Goal: Information Seeking & Learning: Check status

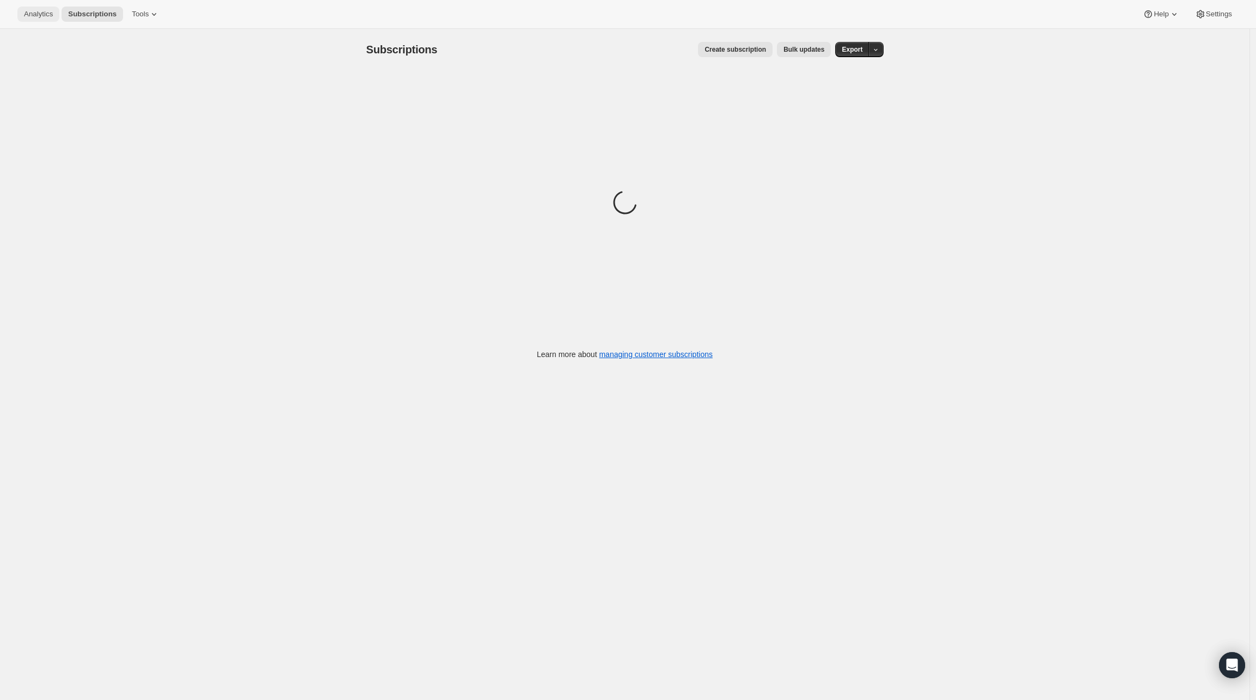
click at [51, 16] on span "Analytics" at bounding box center [38, 14] width 29 height 9
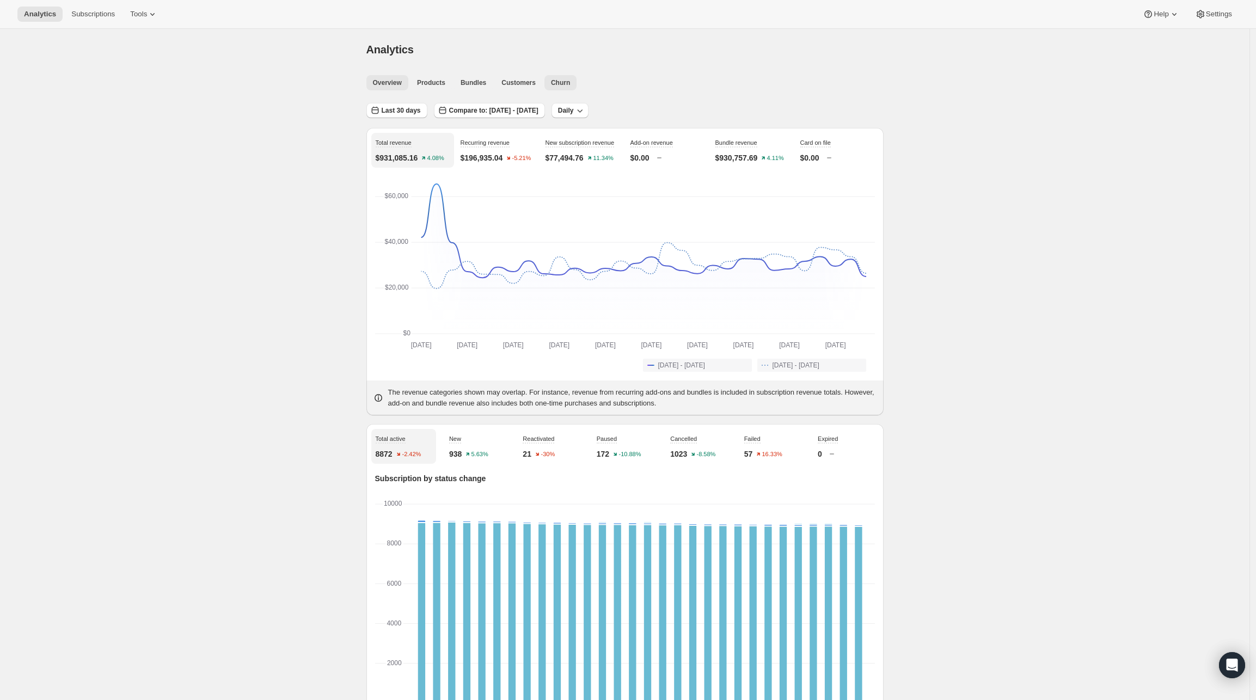
click at [563, 83] on span "Churn" at bounding box center [560, 82] width 19 height 9
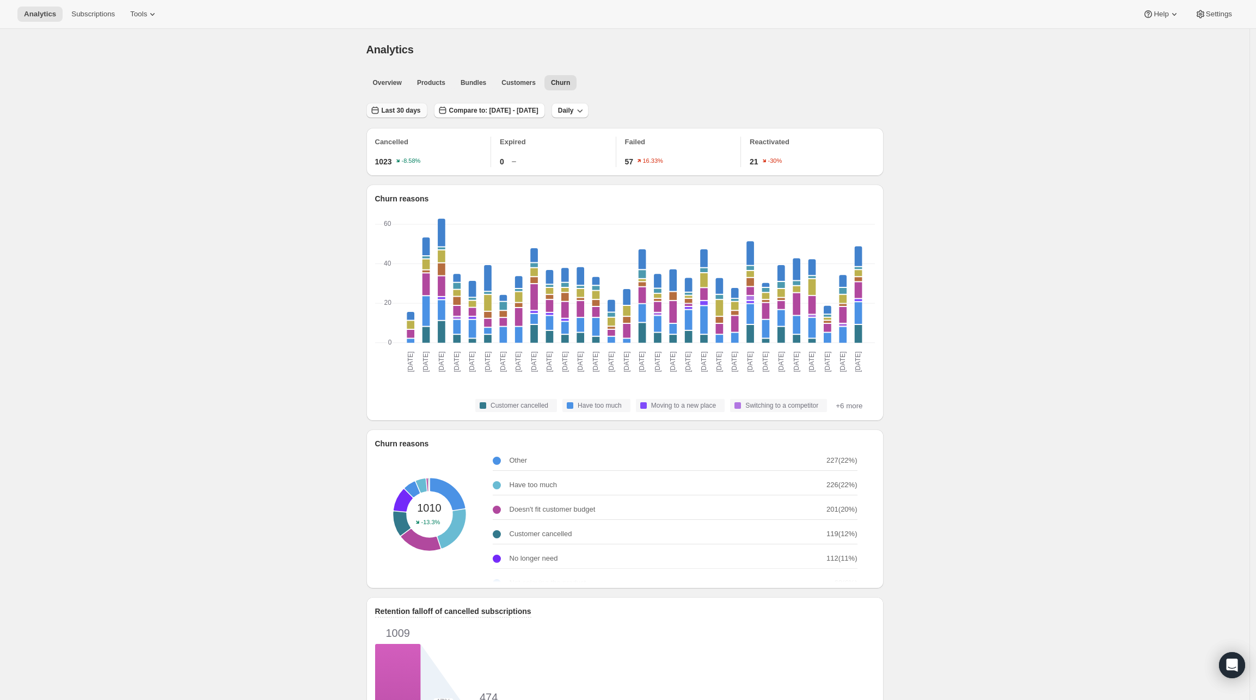
click at [409, 103] on button "Last 30 days" at bounding box center [397, 110] width 61 height 15
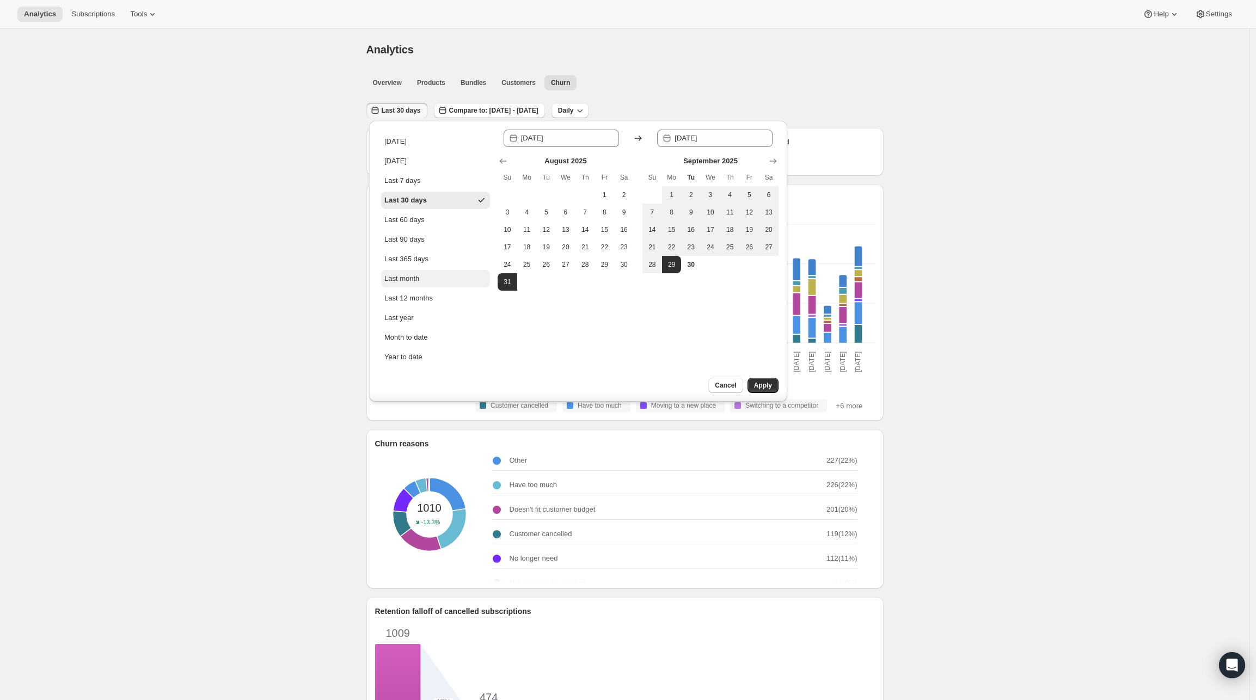
click at [431, 283] on button "Last month" at bounding box center [435, 278] width 109 height 17
type input "[DATE]"
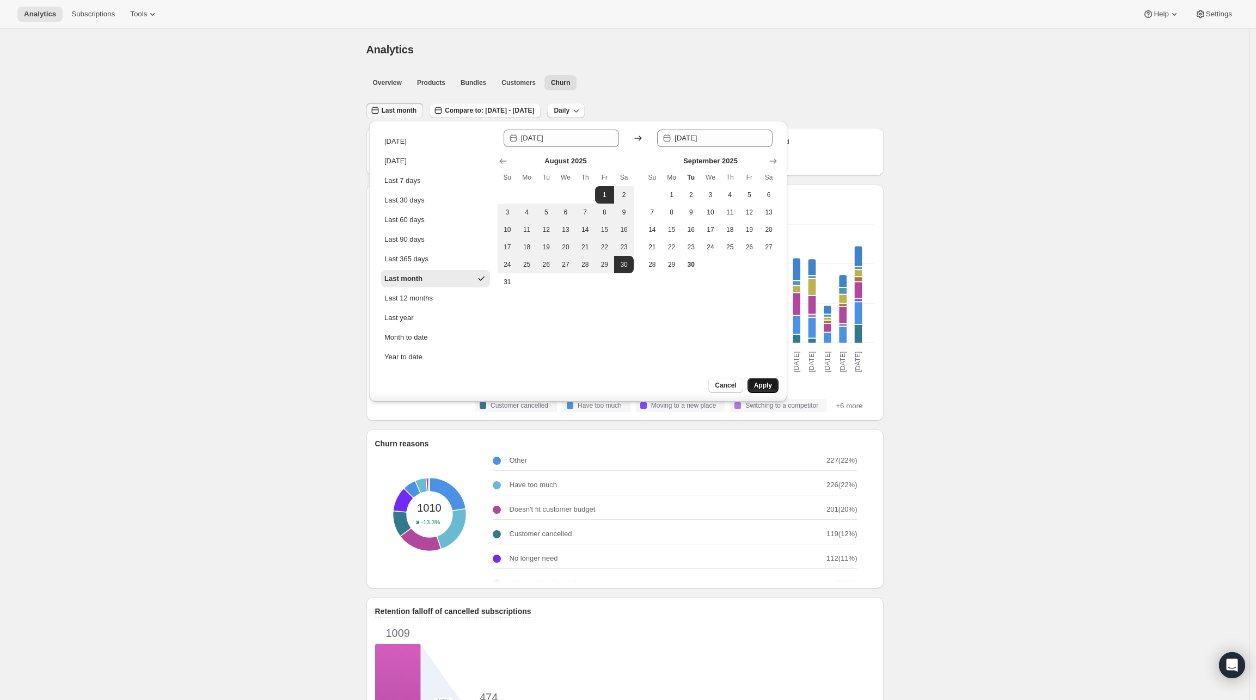
click at [778, 382] on button "Apply" at bounding box center [763, 385] width 31 height 15
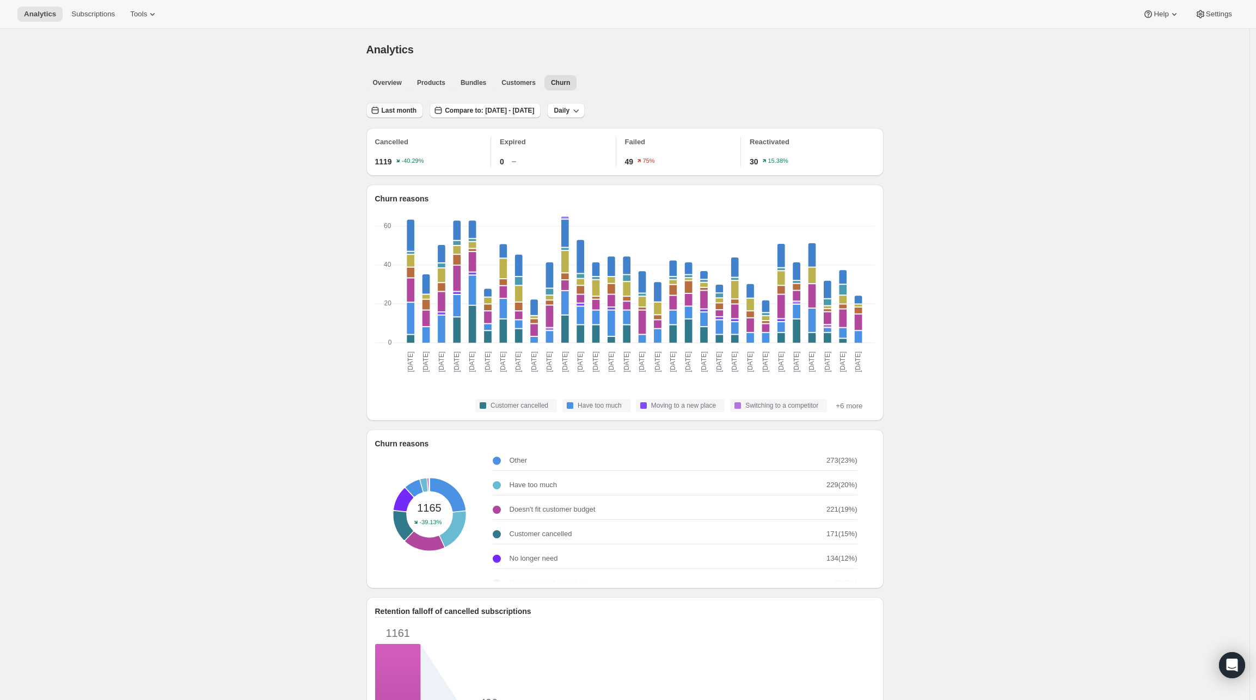
click at [411, 110] on span "Last month" at bounding box center [399, 110] width 35 height 9
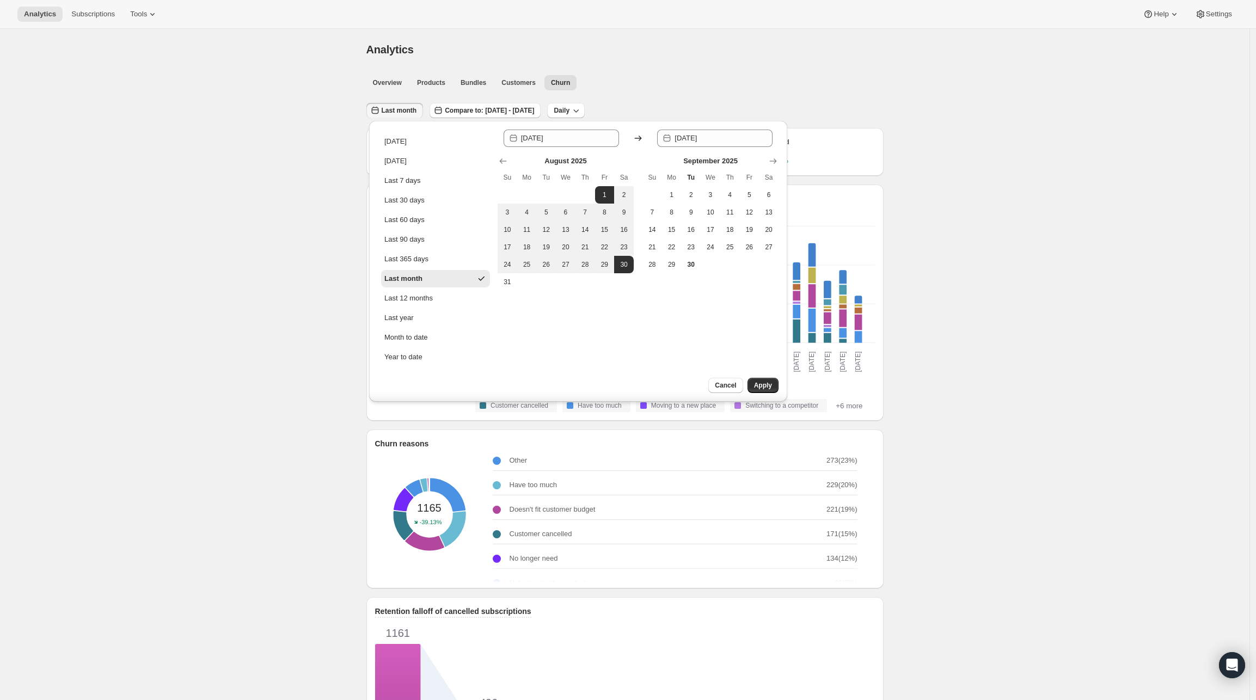
drag, startPoint x: 510, startPoint y: 158, endPoint x: 512, endPoint y: 163, distance: 6.1
click at [510, 157] on button "Show previous month, July 2025" at bounding box center [503, 161] width 15 height 15
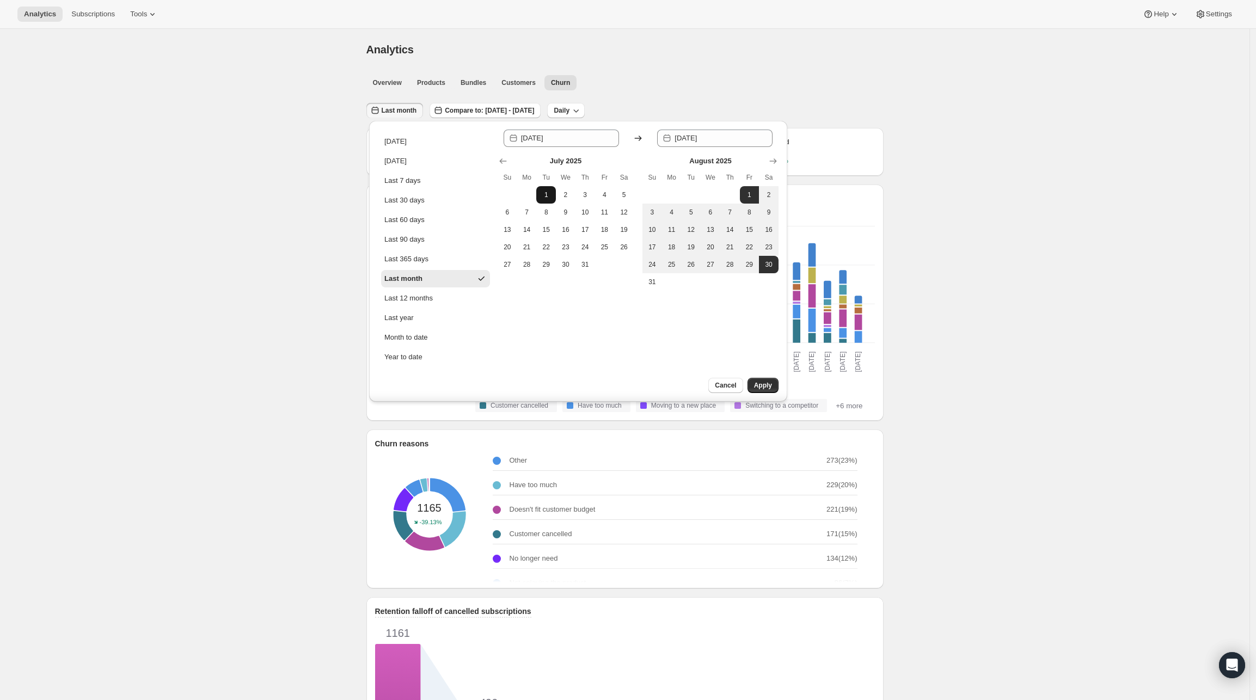
click at [539, 192] on button "1" at bounding box center [546, 194] width 20 height 17
type input "[DATE]"
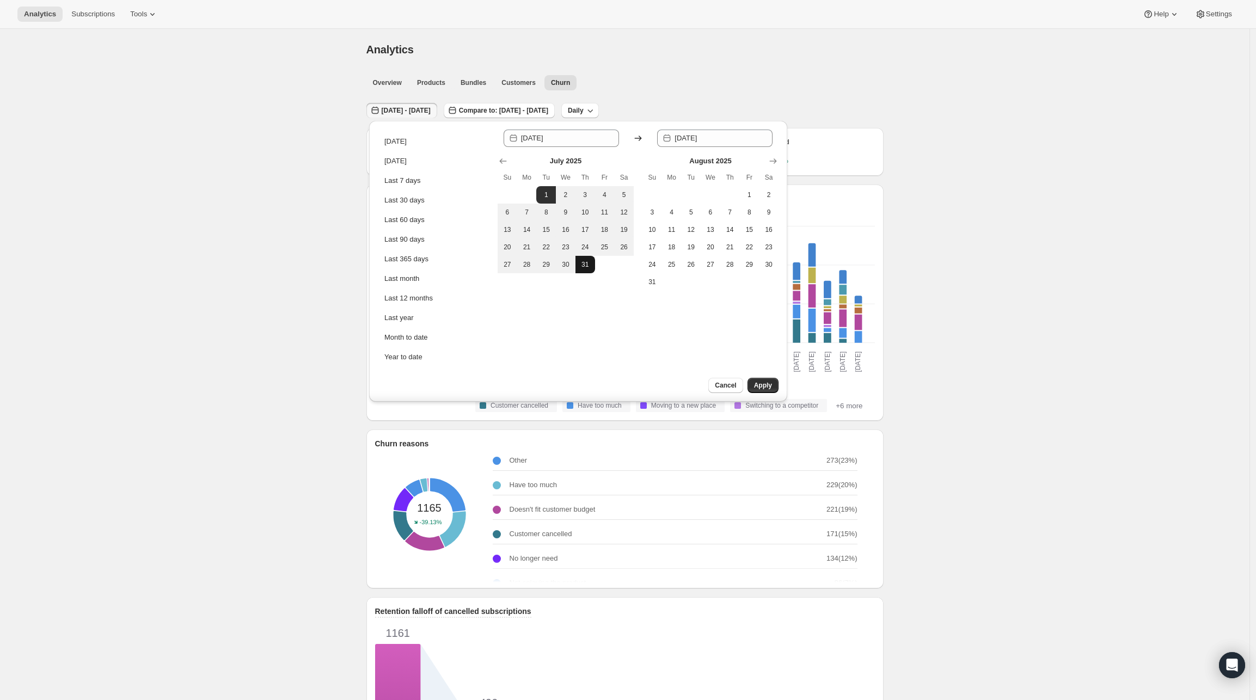
click at [578, 261] on button "31" at bounding box center [586, 264] width 20 height 17
type input "[DATE]"
click at [745, 381] on div "Cancel Apply" at bounding box center [724, 390] width 125 height 24
click at [750, 382] on button "Apply" at bounding box center [763, 385] width 31 height 15
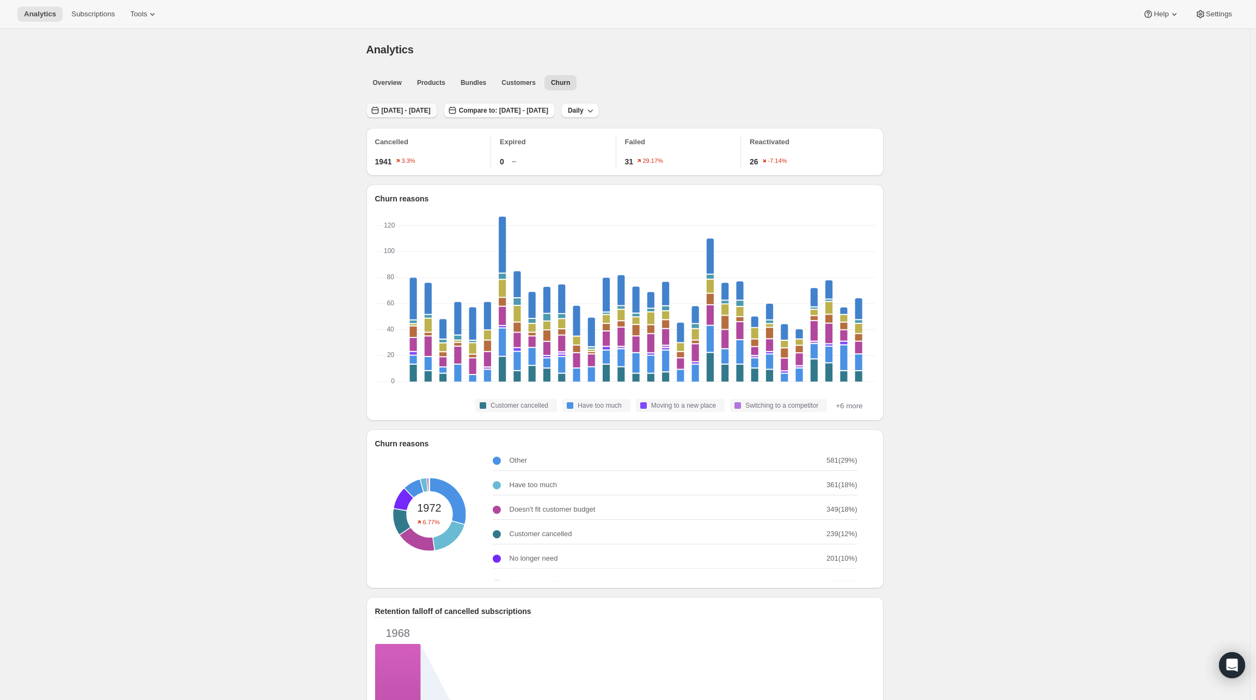
click at [404, 111] on span "[DATE] - [DATE]" at bounding box center [406, 110] width 49 height 9
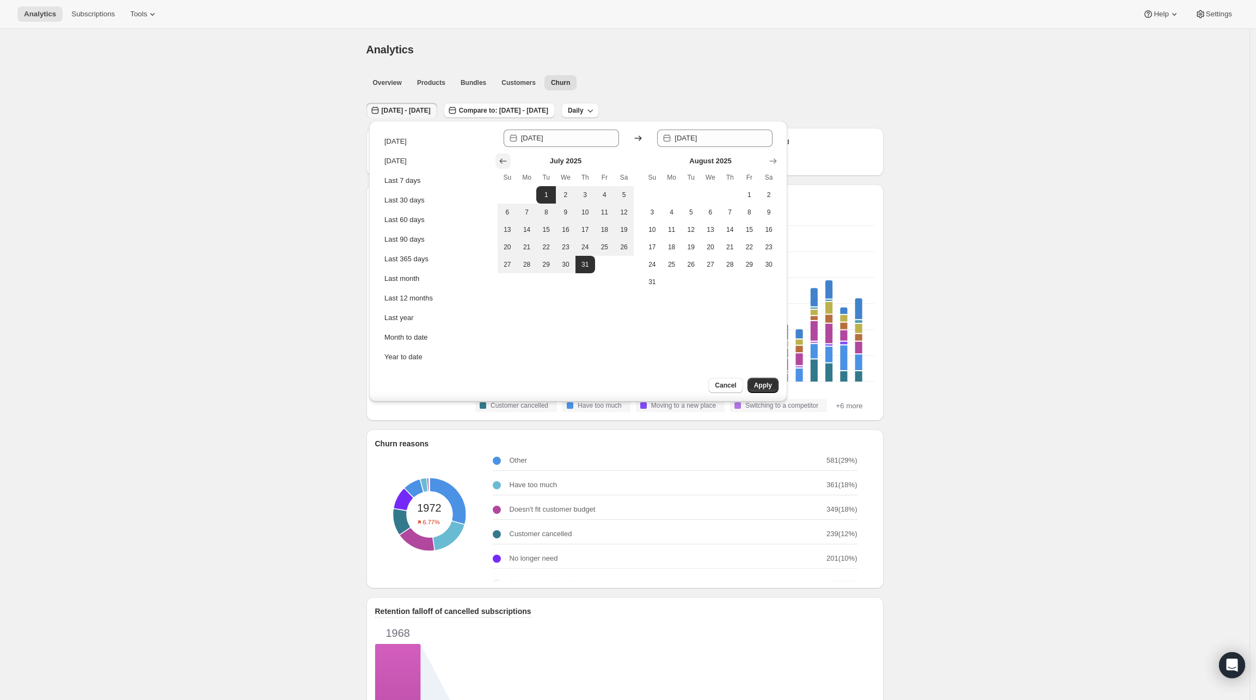
click at [501, 160] on icon "Show previous month, June 2025" at bounding box center [503, 160] width 7 height 5
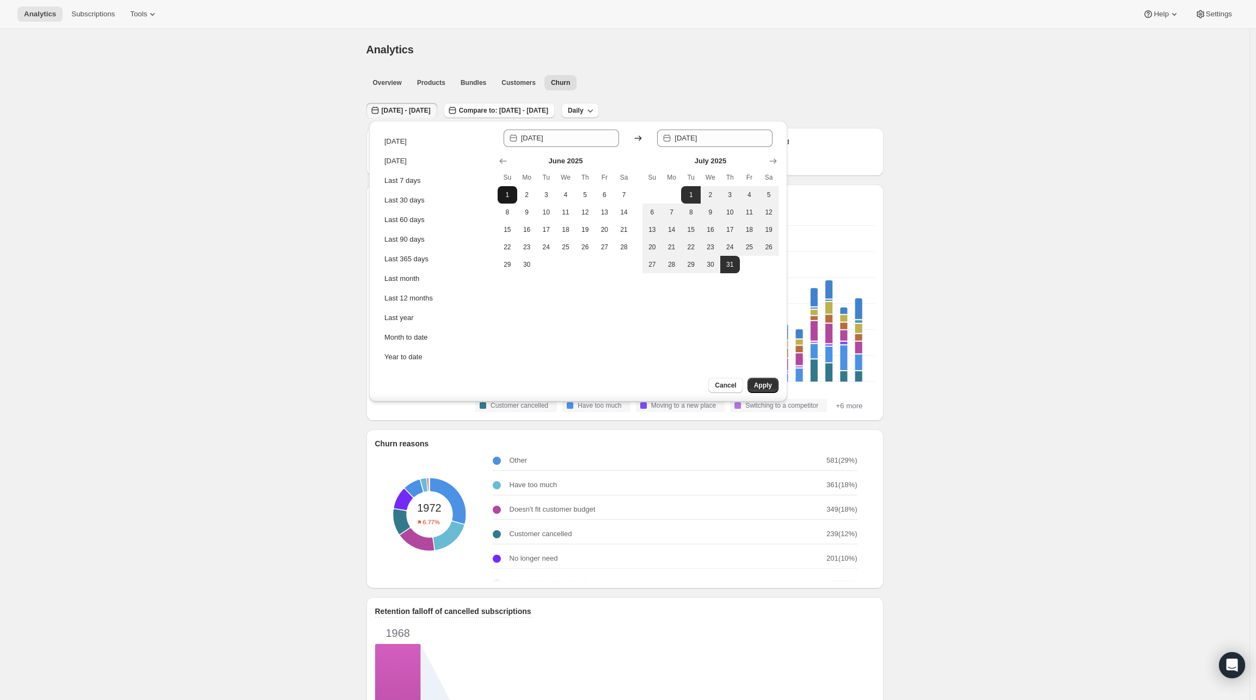
click at [508, 195] on span "1" at bounding box center [507, 195] width 11 height 9
type input "[DATE]"
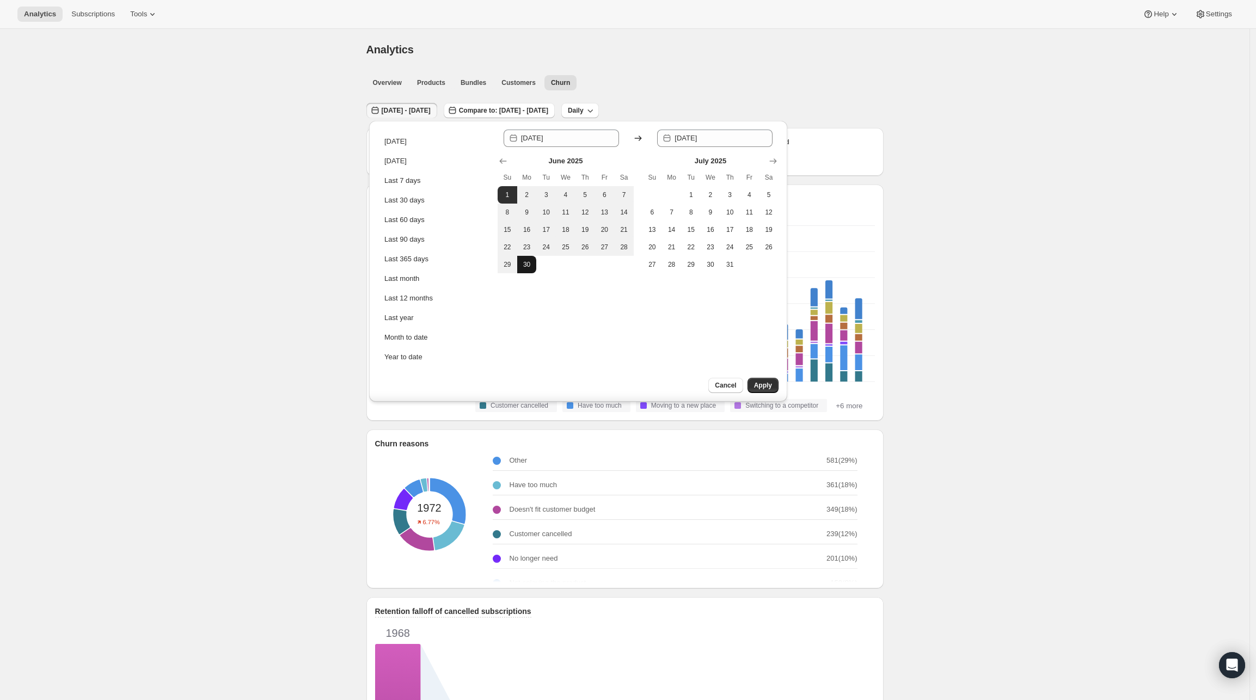
click at [527, 265] on span "30" at bounding box center [527, 264] width 11 height 9
type input "[DATE]"
click at [749, 380] on button "Apply" at bounding box center [763, 385] width 31 height 15
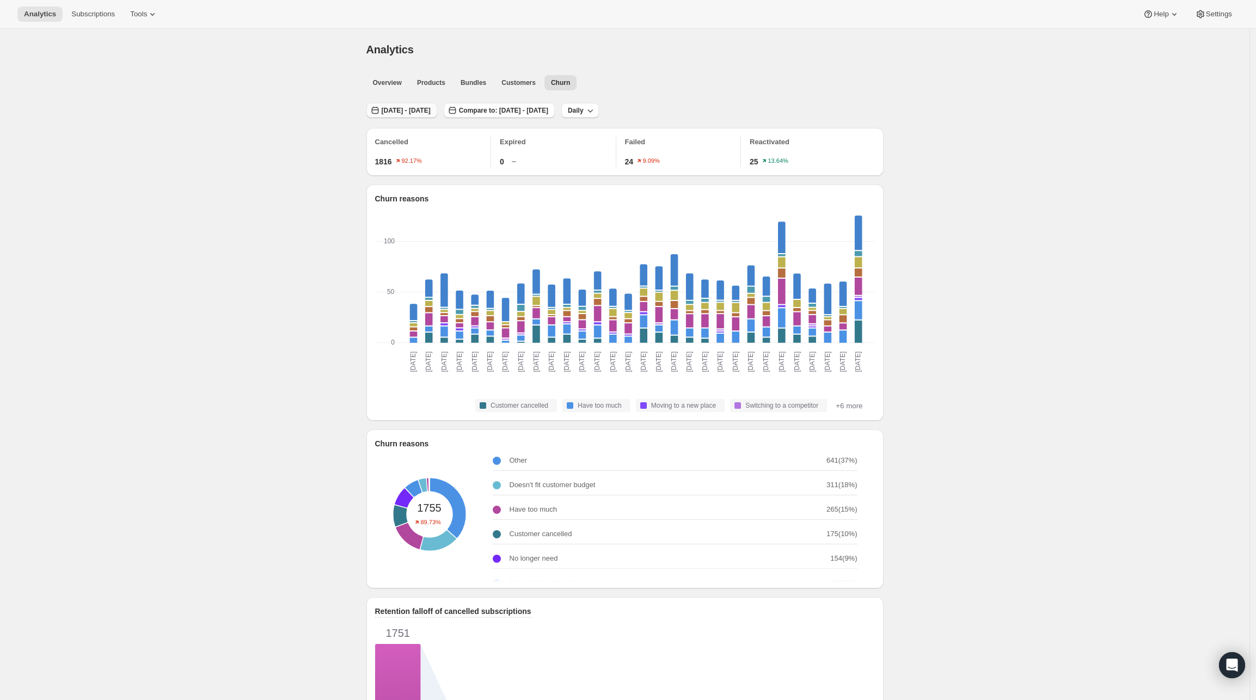
click at [431, 112] on span "[DATE] - [DATE]" at bounding box center [406, 110] width 49 height 9
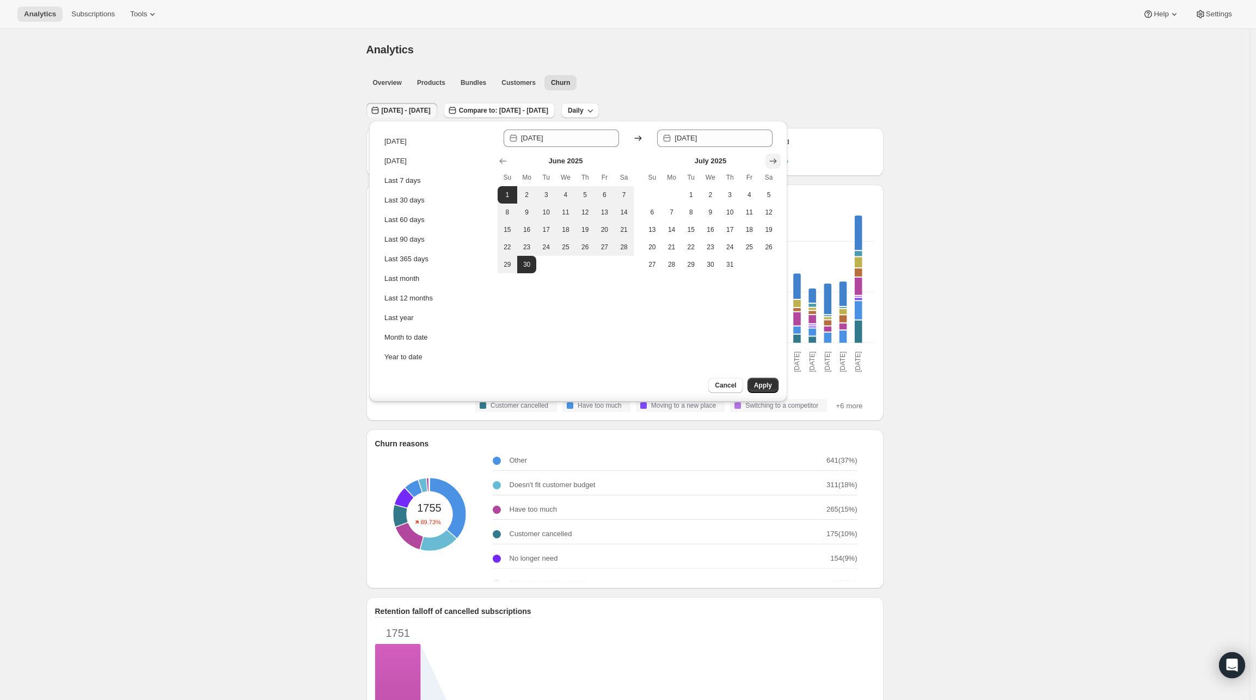
click at [773, 160] on icon "Show next month, August 2025" at bounding box center [773, 161] width 11 height 11
click at [740, 192] on button "1" at bounding box center [750, 194] width 20 height 17
type input "[DATE]"
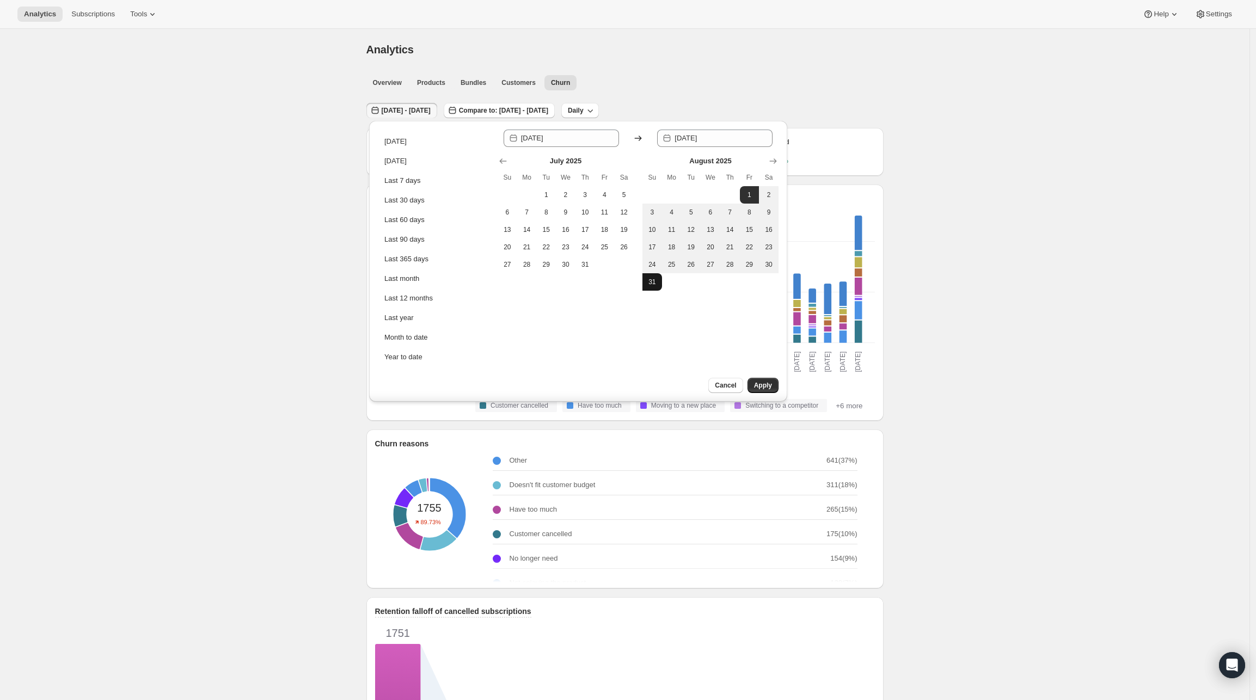
click at [656, 289] on button "31" at bounding box center [653, 281] width 20 height 17
type input "[DATE]"
click at [754, 381] on span "Apply" at bounding box center [763, 385] width 18 height 9
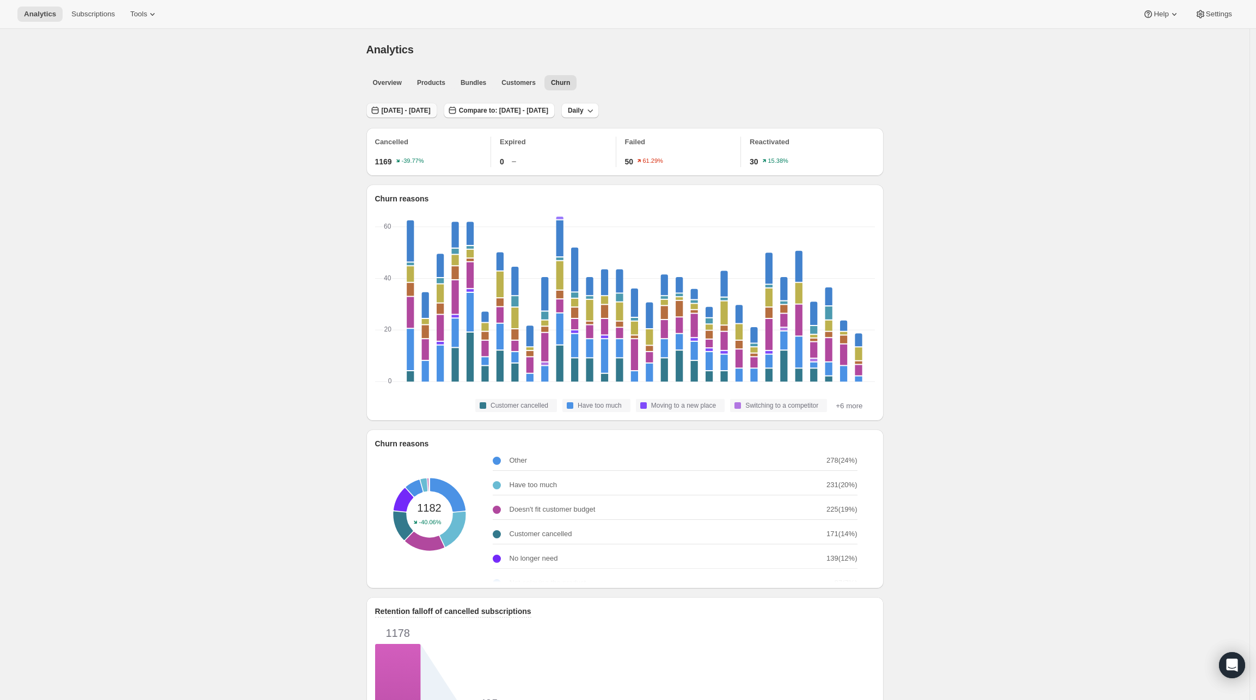
click at [407, 116] on button "[DATE] - [DATE]" at bounding box center [402, 110] width 71 height 15
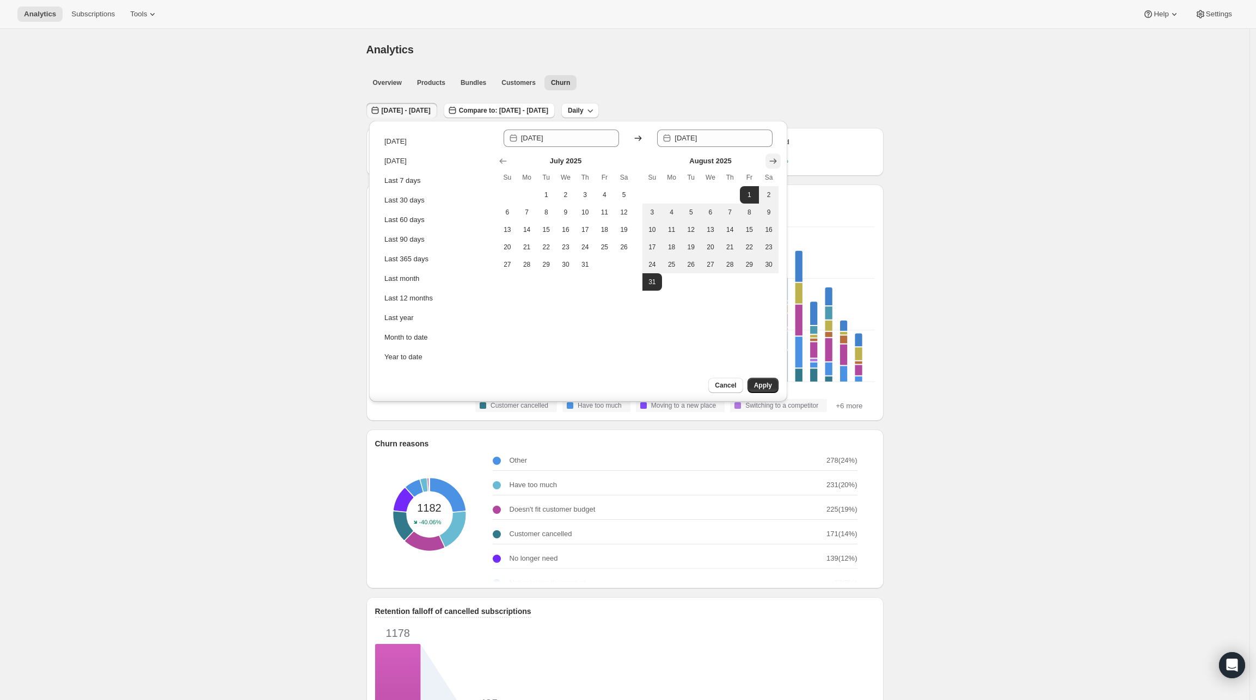
click at [770, 161] on icon "Show next month, September 2025" at bounding box center [773, 160] width 7 height 5
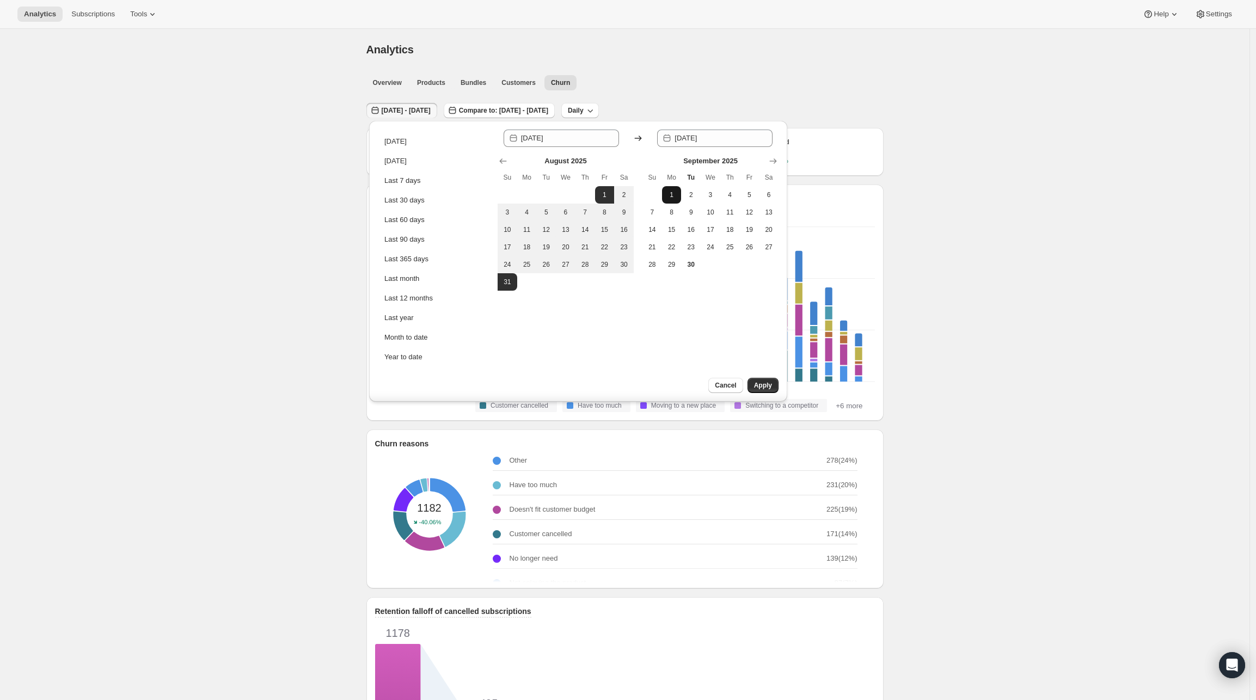
click at [670, 192] on span "1" at bounding box center [672, 195] width 11 height 9
type input "[DATE]"
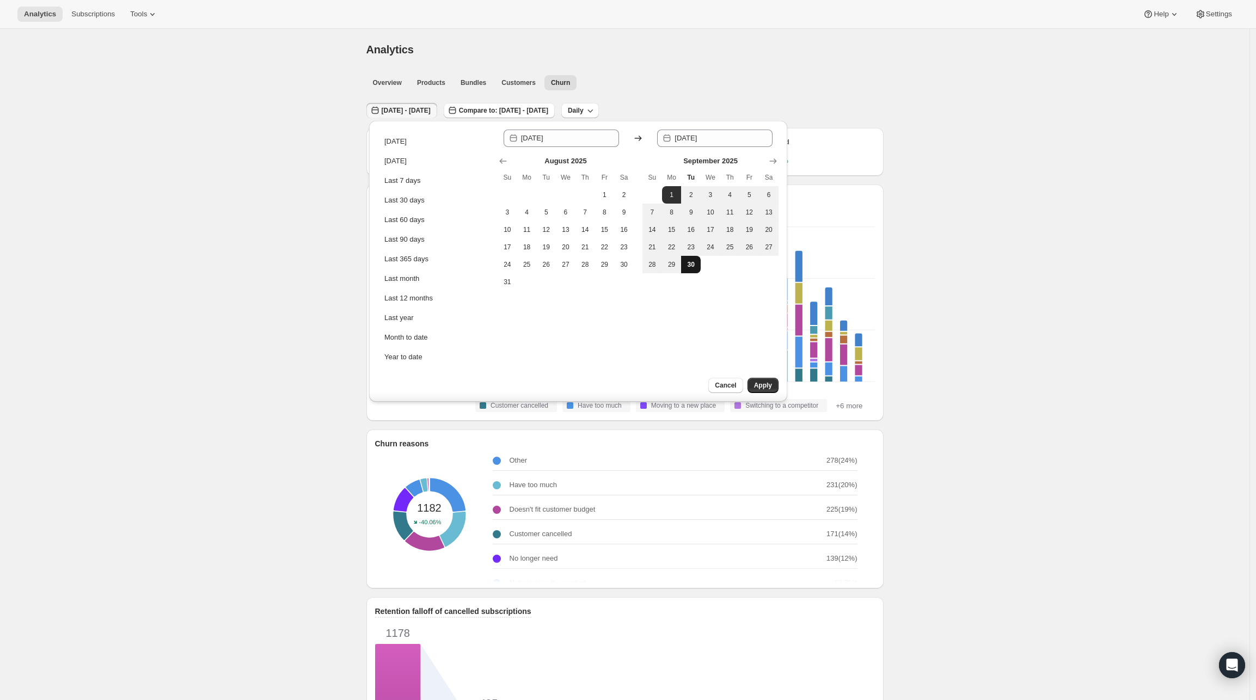
click at [686, 267] on span "30" at bounding box center [691, 264] width 11 height 9
type input "[DATE]"
click at [750, 387] on button "Apply" at bounding box center [763, 385] width 31 height 15
